Goal: Task Accomplishment & Management: Use online tool/utility

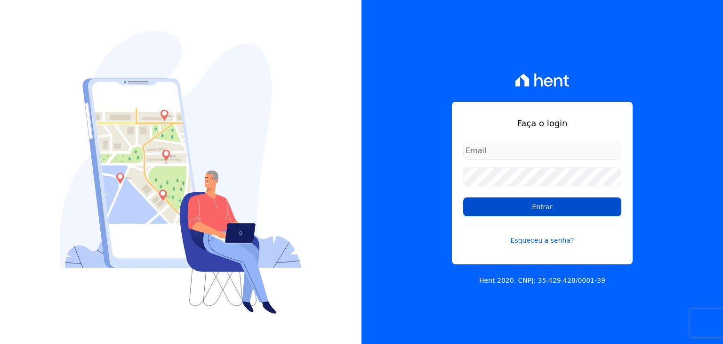
type input "[EMAIL_ADDRESS][DOMAIN_NAME]"
click at [524, 203] on input "Entrar" at bounding box center [542, 206] width 158 height 19
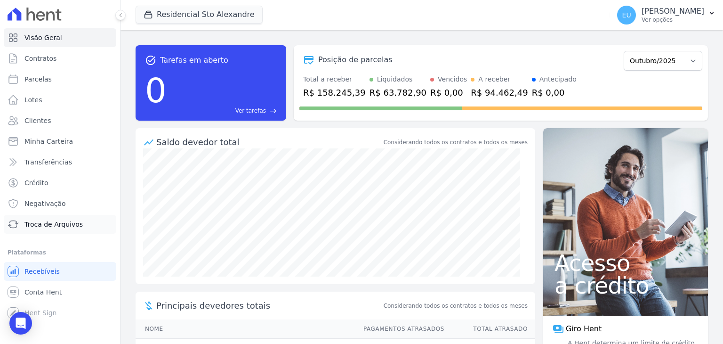
click at [43, 223] on span "Troca de Arquivos" at bounding box center [53, 223] width 58 height 9
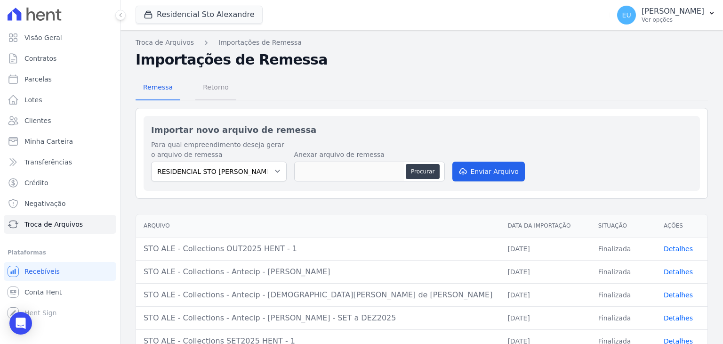
click at [207, 85] on span "Retorno" at bounding box center [215, 87] width 37 height 19
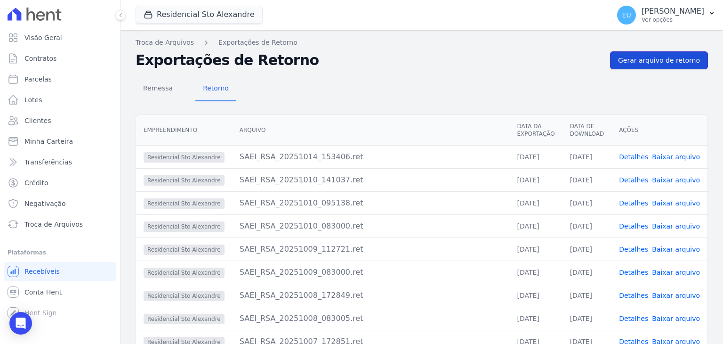
click at [633, 58] on span "Gerar arquivo de retorno" at bounding box center [659, 60] width 82 height 9
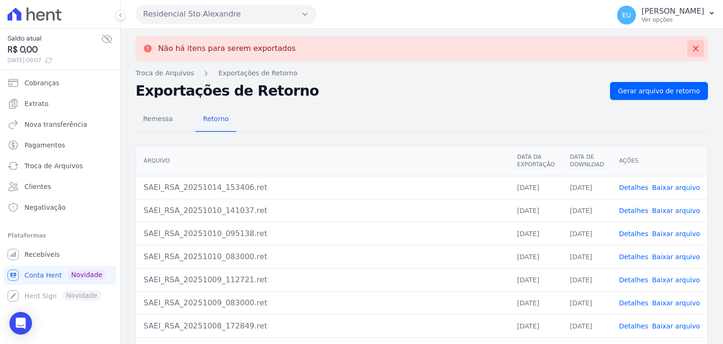
click at [691, 45] on icon at bounding box center [695, 48] width 9 height 9
